Goal: Task Accomplishment & Management: Use online tool/utility

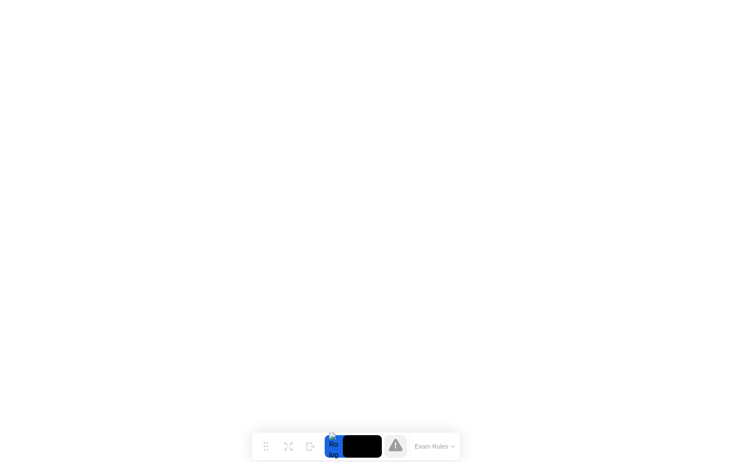
click at [436, 447] on button "Exam Rules" at bounding box center [435, 447] width 46 height 8
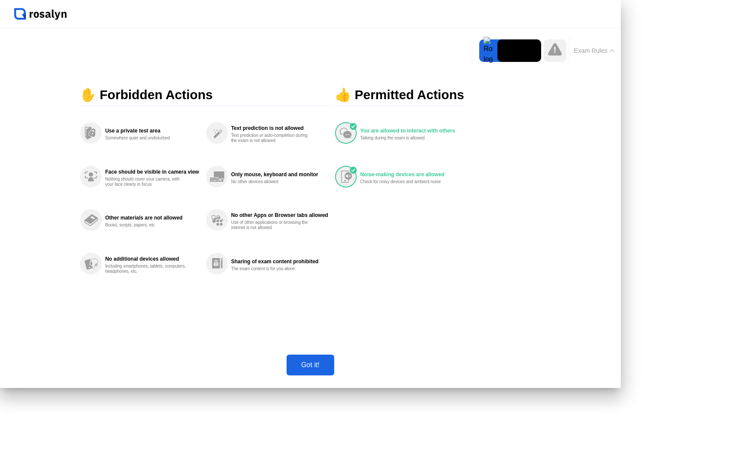
click at [332, 369] on div "Got it!" at bounding box center [310, 365] width 42 height 8
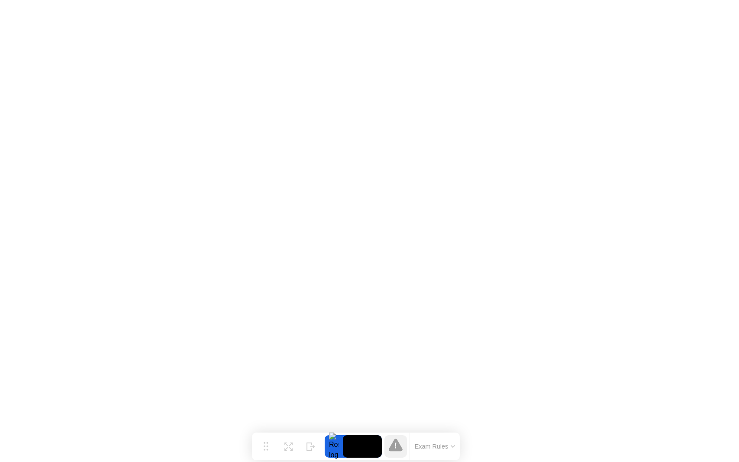
click at [431, 446] on button "Exam Rules" at bounding box center [435, 447] width 46 height 8
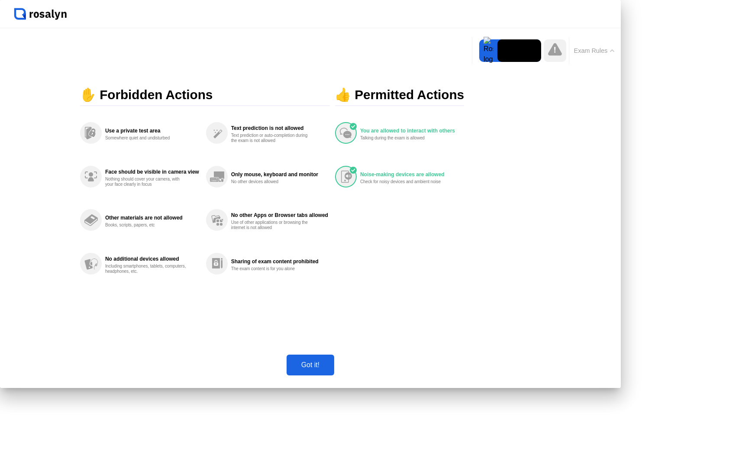
click at [332, 369] on div "Got it!" at bounding box center [310, 365] width 42 height 8
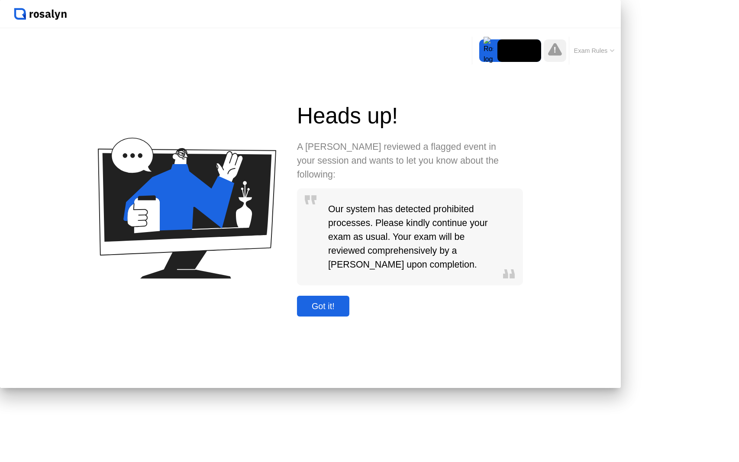
click at [347, 311] on div "Got it!" at bounding box center [323, 306] width 47 height 10
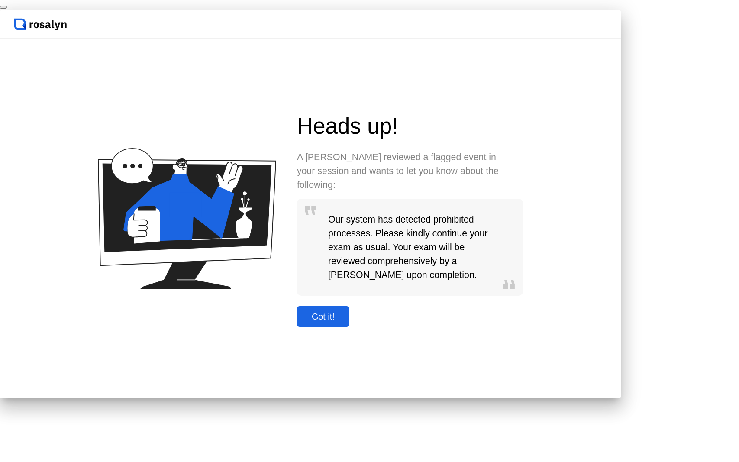
click div "End Proctoring Session"
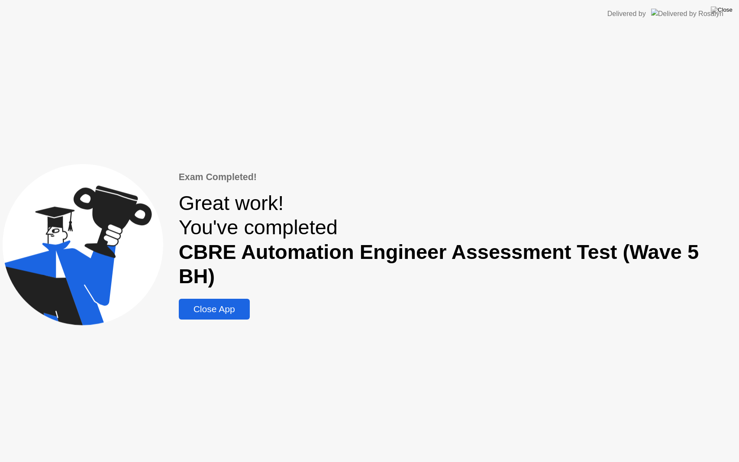
drag, startPoint x: 179, startPoint y: 226, endPoint x: 369, endPoint y: 272, distance: 195.4
click at [365, 279] on div "Exam Completed! Great work! You've completed CBRE Automation Engineer Assessmen…" at bounding box center [369, 245] width 739 height 434
click at [443, 173] on div "Exam Completed! Great work! You've completed CBRE Automation Engineer Assessmen…" at bounding box center [369, 245] width 739 height 434
click at [225, 304] on div "Close App" at bounding box center [214, 309] width 66 height 10
